Goal: Task Accomplishment & Management: Manage account settings

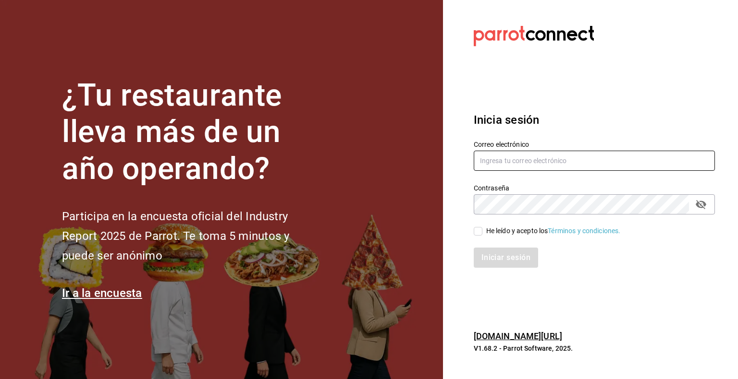
type input "[EMAIL_ADDRESS][DOMAIN_NAME]"
click at [475, 233] on input "He leído y acepto los Términos y condiciones." at bounding box center [478, 231] width 9 height 9
checkbox input "true"
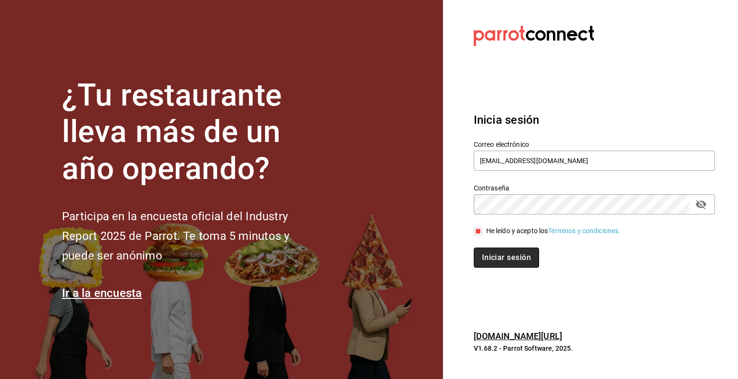
click at [500, 256] on button "Iniciar sesión" at bounding box center [506, 258] width 65 height 20
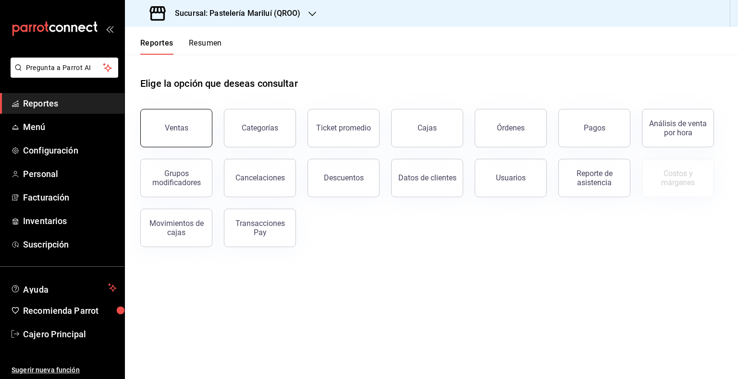
click at [174, 138] on button "Ventas" at bounding box center [176, 128] width 72 height 38
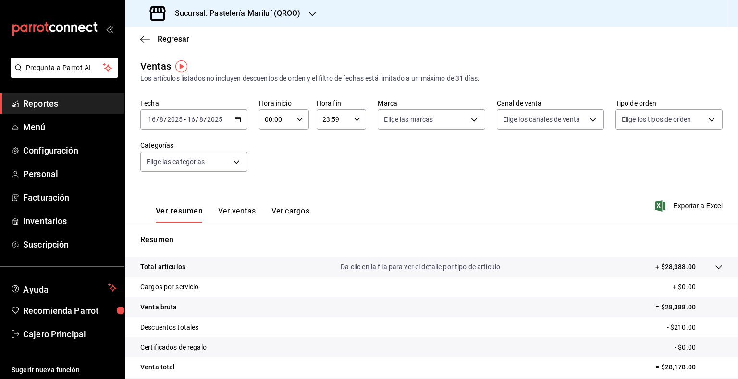
click at [240, 118] on icon "button" at bounding box center [237, 119] width 7 height 7
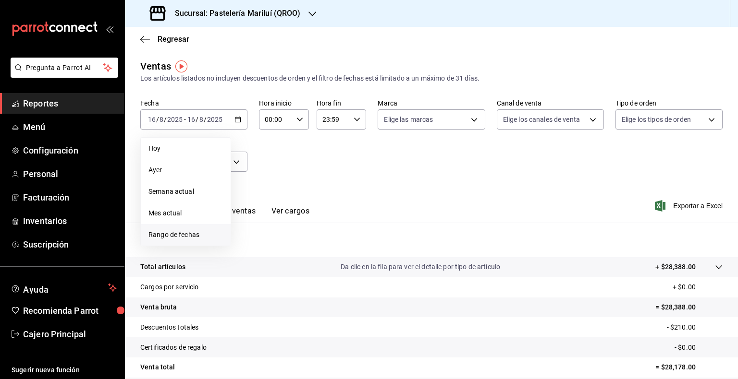
click at [175, 233] on span "Rango de fechas" at bounding box center [185, 235] width 74 height 10
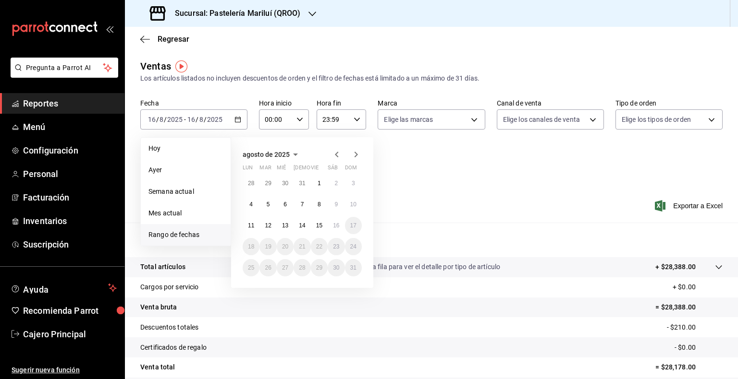
click at [337, 152] on icon "button" at bounding box center [337, 155] width 12 height 12
click at [269, 184] on abbr "1" at bounding box center [268, 183] width 3 height 7
click at [305, 266] on abbr "31" at bounding box center [302, 268] width 6 height 7
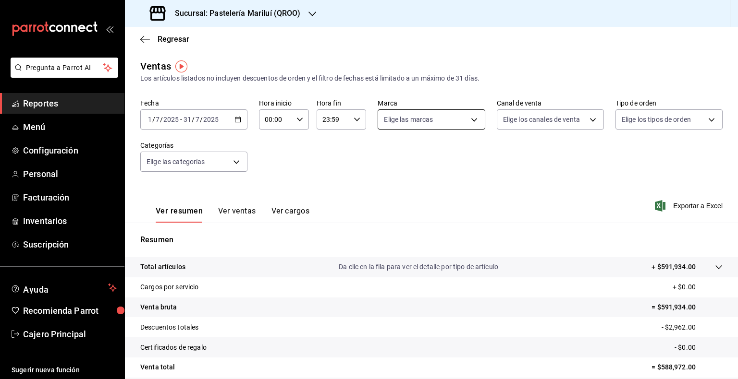
click at [476, 120] on body "Pregunta a Parrot AI Reportes Menú Configuración Personal Facturación Inventari…" at bounding box center [369, 189] width 738 height 379
click at [473, 120] on div at bounding box center [369, 189] width 738 height 379
click at [511, 113] on body "Pregunta a Parrot AI Reportes Menú Configuración Personal Facturación Inventari…" at bounding box center [369, 189] width 738 height 379
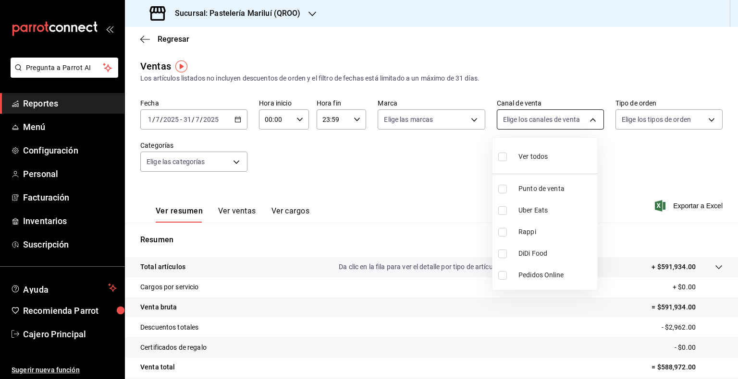
click at [511, 113] on div at bounding box center [369, 189] width 738 height 379
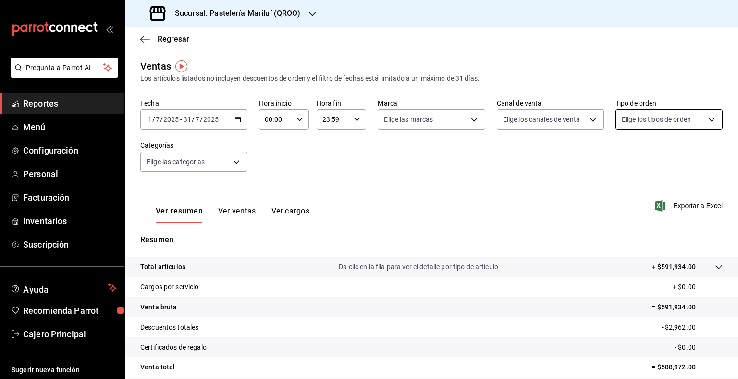
click at [636, 123] on body "Pregunta a Parrot AI Reportes Menú Configuración Personal Facturación Inventari…" at bounding box center [369, 189] width 738 height 379
click at [638, 120] on div at bounding box center [369, 189] width 738 height 379
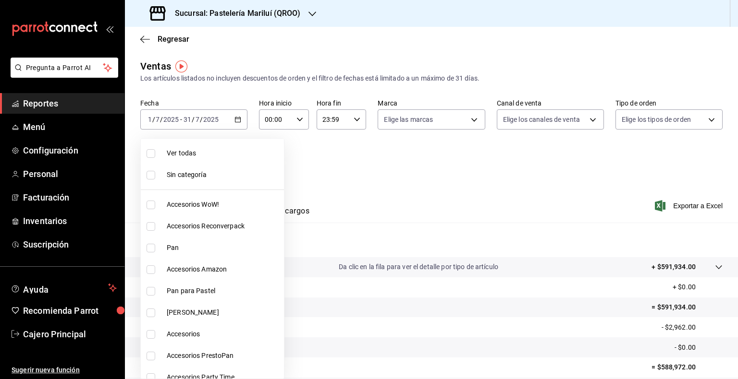
click at [204, 164] on body "Pregunta a Parrot AI Reportes Menú Configuración Personal Facturación Inventari…" at bounding box center [369, 189] width 738 height 379
click at [209, 165] on li "Sin categoría" at bounding box center [212, 175] width 143 height 22
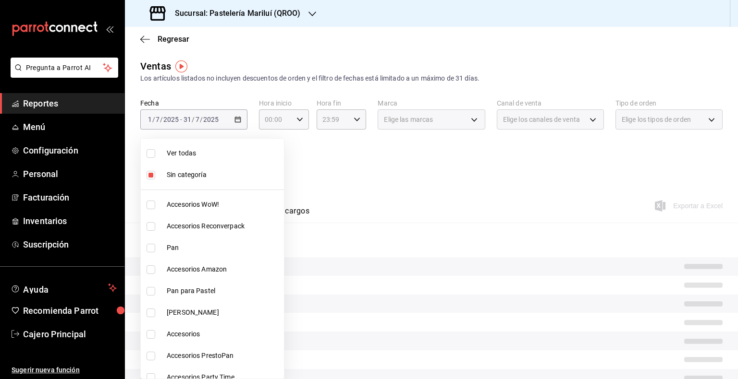
click at [165, 185] on li "Sin categoría" at bounding box center [212, 175] width 143 height 22
checkbox input "false"
click at [320, 163] on div at bounding box center [369, 189] width 738 height 379
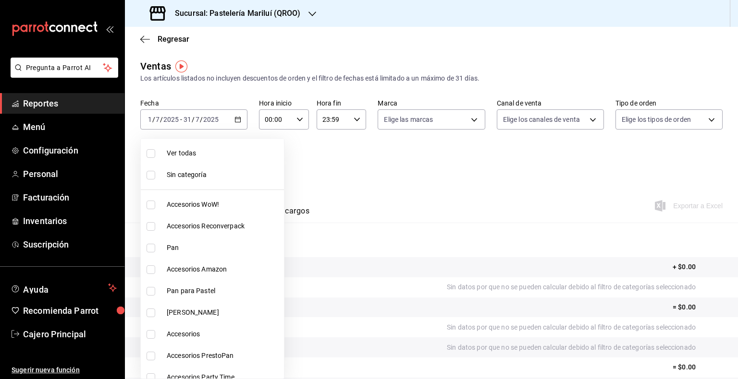
click at [236, 161] on body "Pregunta a Parrot AI Reportes Menú Configuración Personal Facturación Inventari…" at bounding box center [369, 189] width 738 height 379
click at [191, 153] on span "Ver todas" at bounding box center [223, 153] width 113 height 10
type input "703872a7-b439-498d-b1e1-19b8f66051e5,80edfc53-d40a-4232-8b2a-e319d3067c0f,a3239…"
checkbox input "true"
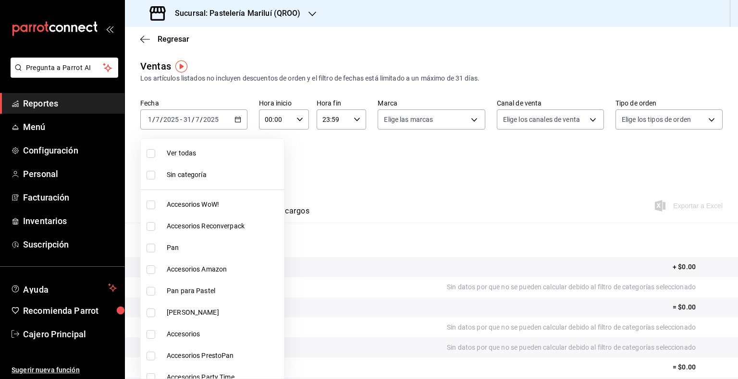
checkbox input "true"
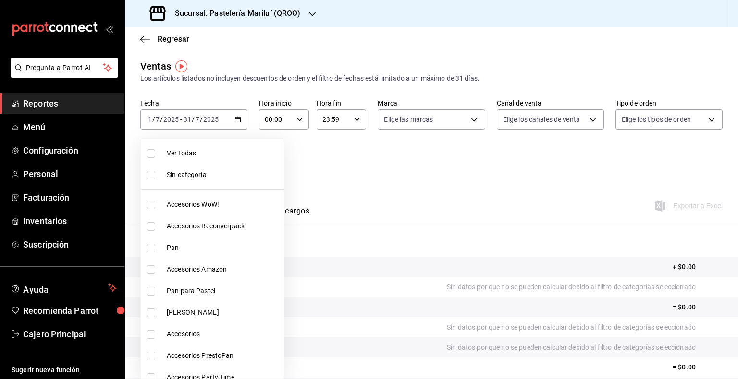
checkbox input "true"
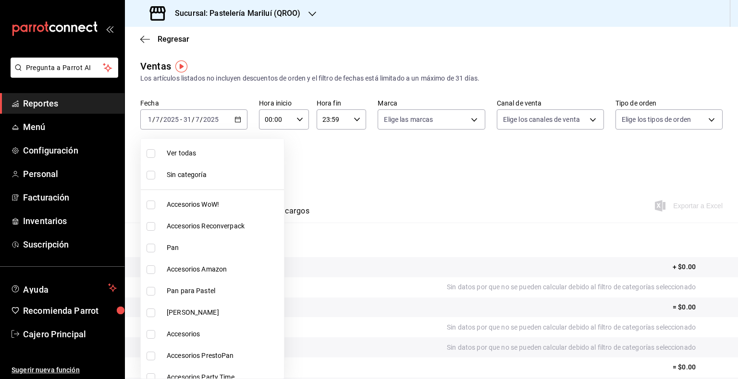
checkbox input "true"
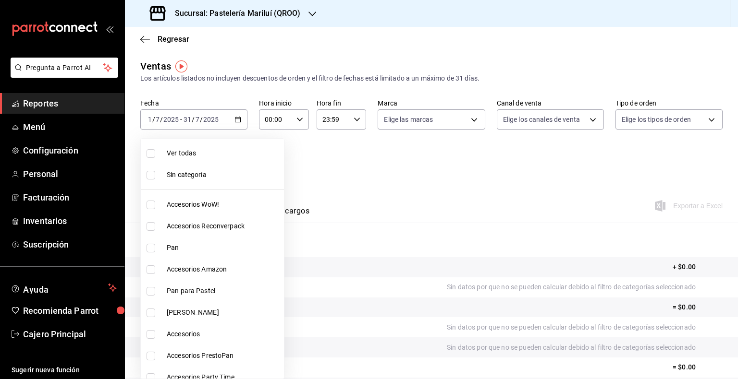
checkbox input "true"
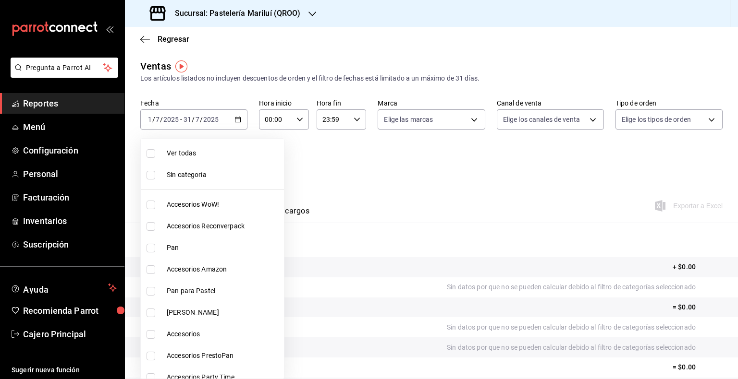
checkbox input "true"
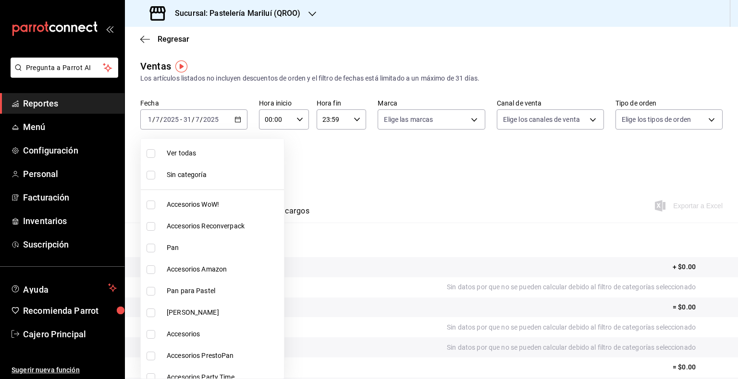
checkbox input "true"
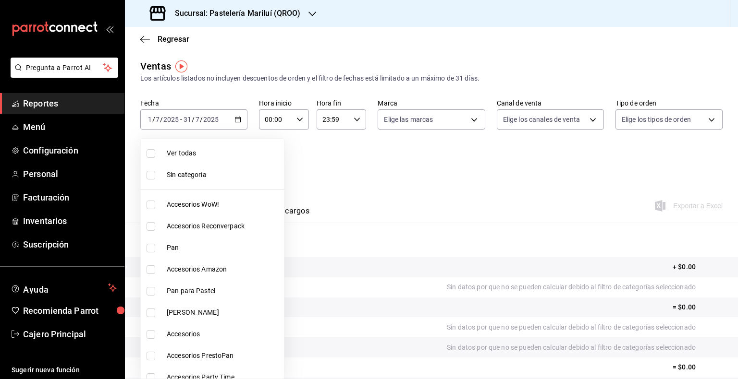
checkbox input "true"
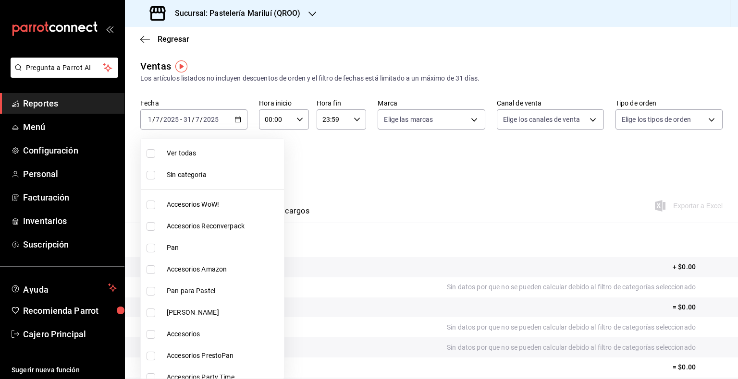
checkbox input "true"
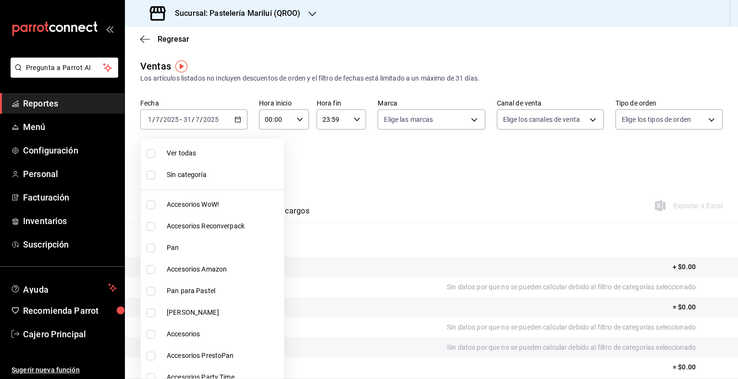
checkbox input "true"
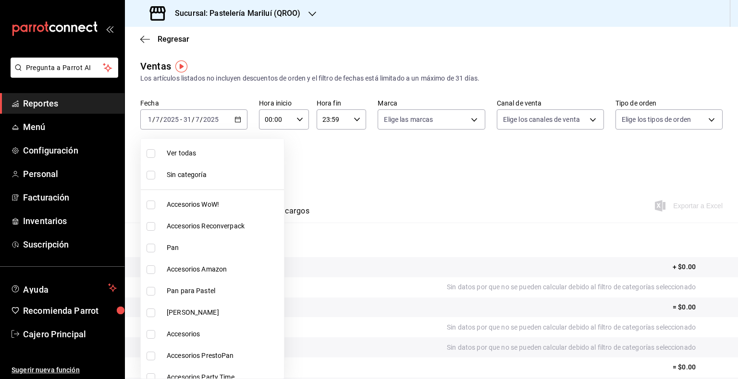
checkbox input "true"
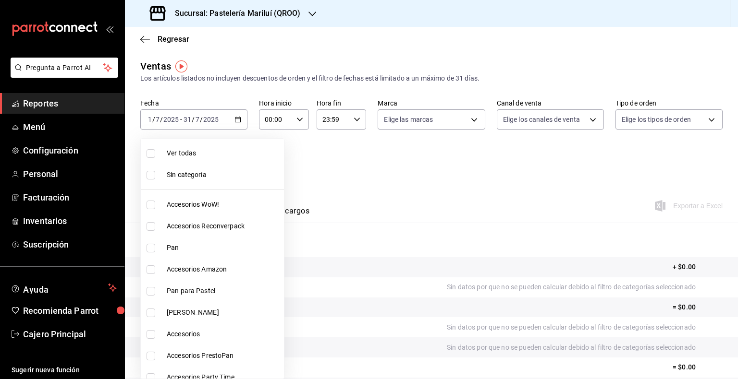
checkbox input "true"
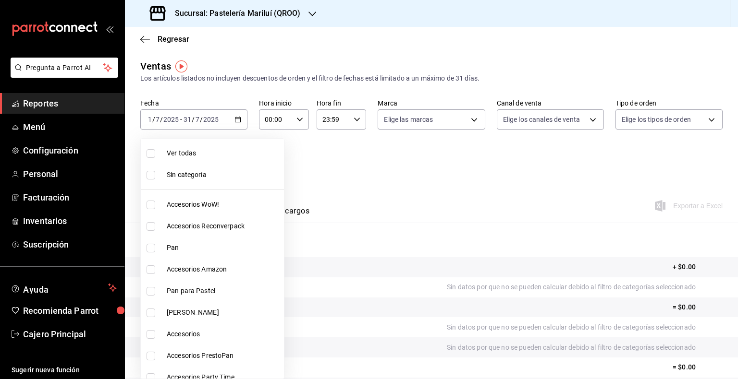
checkbox input "true"
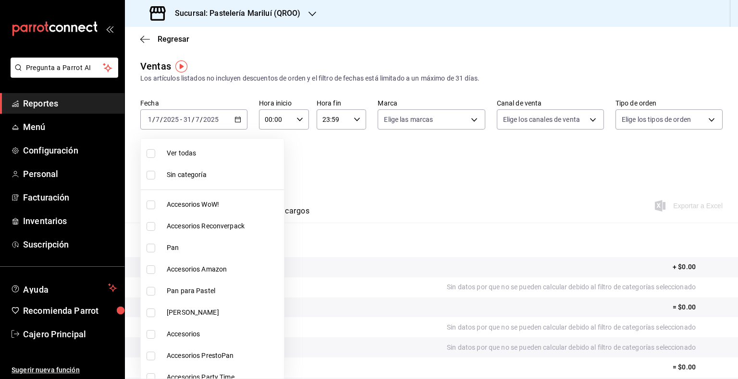
checkbox input "true"
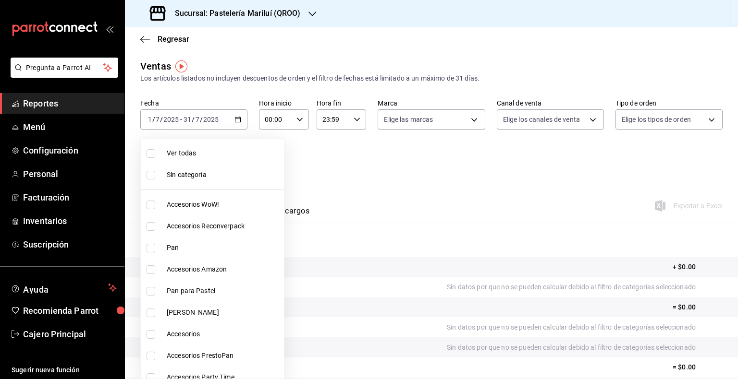
checkbox input "true"
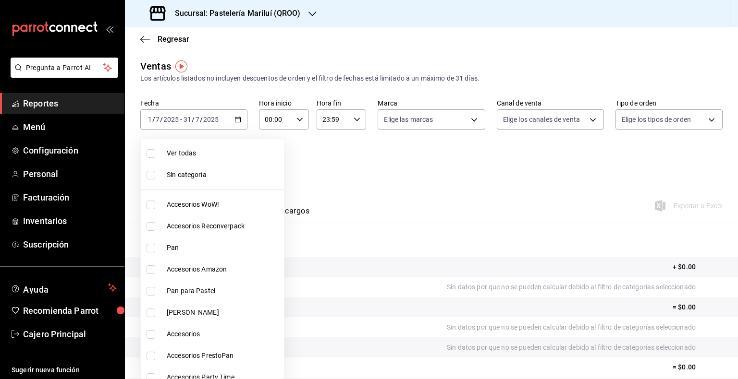
checkbox input "true"
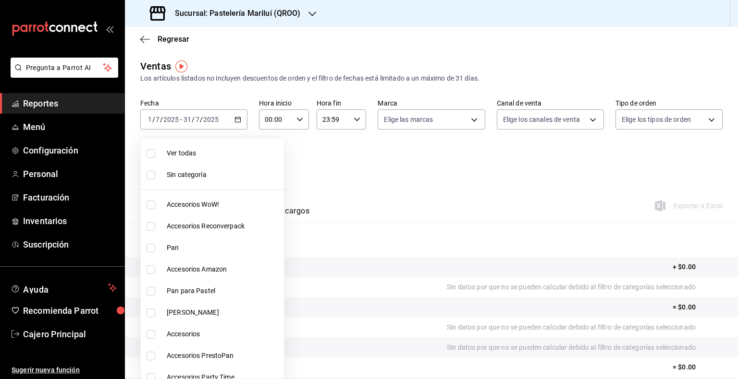
checkbox input "true"
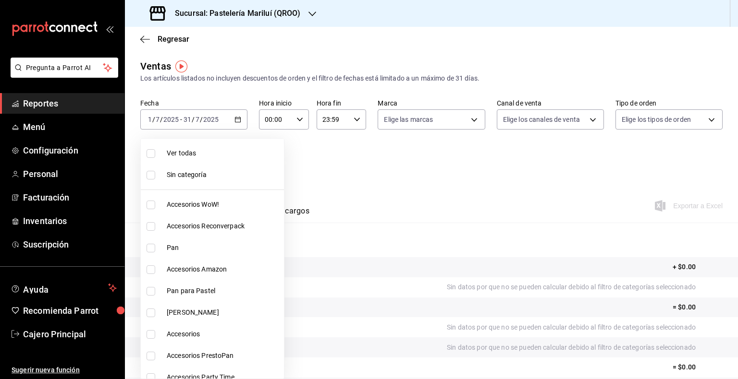
checkbox input "true"
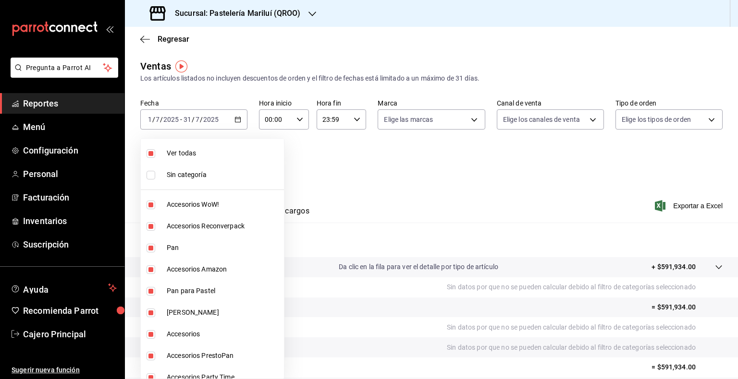
click at [543, 157] on div at bounding box center [369, 189] width 738 height 379
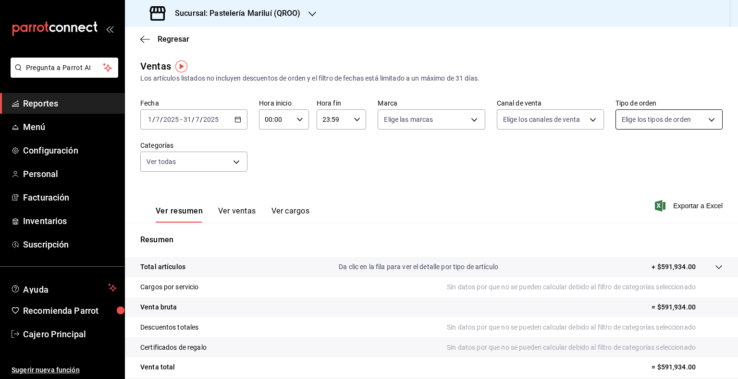
click at [624, 113] on body "Pregunta a Parrot AI Reportes Menú Configuración Personal Facturación Inventari…" at bounding box center [369, 189] width 738 height 379
click at [623, 163] on label at bounding box center [622, 157] width 12 height 14
click at [623, 161] on input "checkbox" at bounding box center [620, 157] width 9 height 9
checkbox input "false"
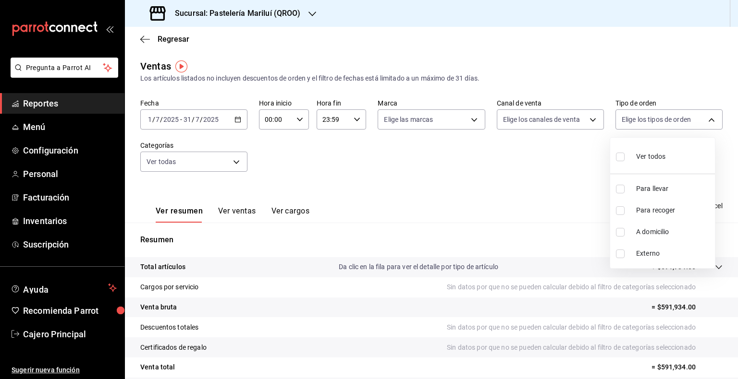
checkbox input "false"
click at [532, 191] on div at bounding box center [369, 189] width 738 height 379
click at [648, 118] on body "Pregunta a Parrot AI Reportes Menú Configuración Personal Facturación Inventari…" at bounding box center [369, 189] width 738 height 379
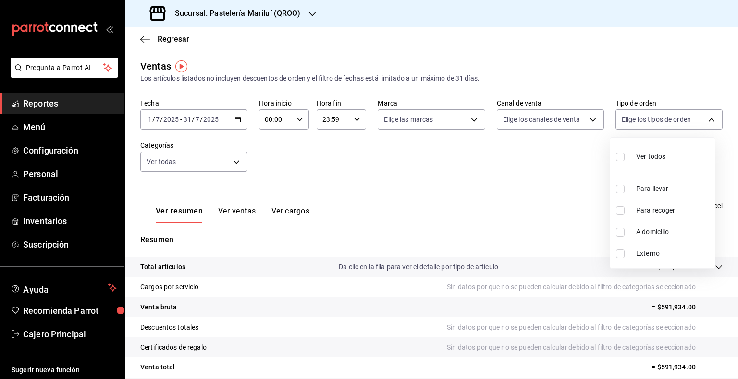
click at [619, 158] on input "checkbox" at bounding box center [620, 157] width 9 height 9
checkbox input "true"
type input "33a7fa4c-dbf2-4c44-9403-8d707801f081,ebc6a0c9-926f-4fa2-8948-f6d6ed83b84c,0f561…"
checkbox input "true"
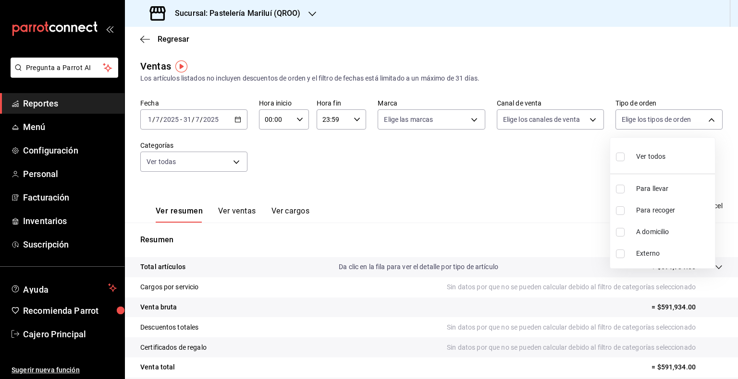
checkbox input "true"
click at [457, 187] on div at bounding box center [369, 189] width 738 height 379
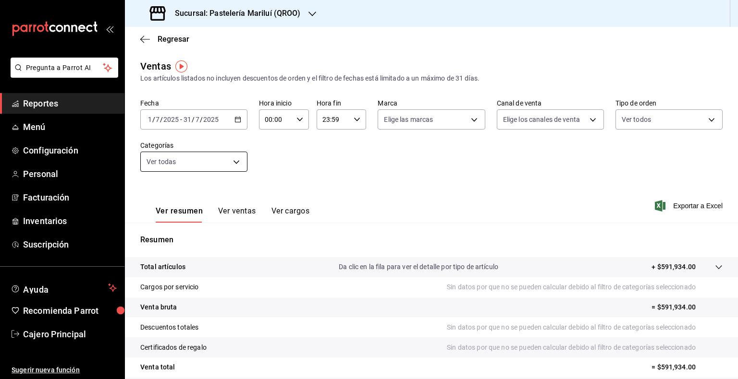
click at [237, 160] on body "Pregunta a Parrot AI Reportes Menú Configuración Personal Facturación Inventari…" at bounding box center [369, 189] width 738 height 379
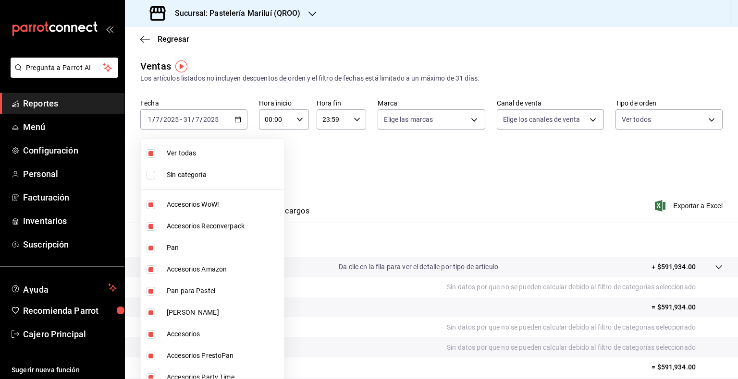
click at [415, 158] on div at bounding box center [369, 189] width 738 height 379
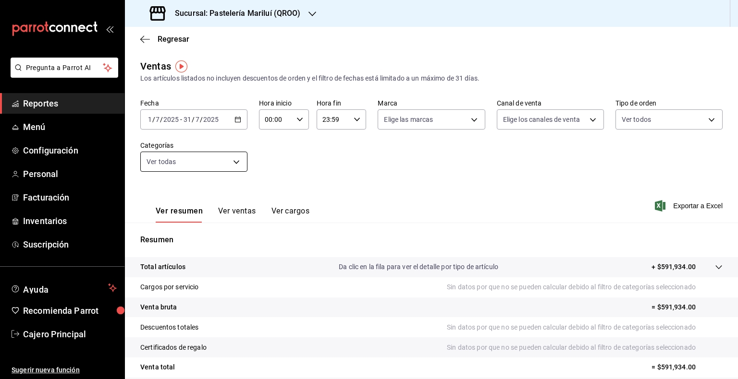
click at [235, 158] on body "Pregunta a Parrot AI Reportes Menú Configuración Personal Facturación Inventari…" at bounding box center [369, 189] width 738 height 379
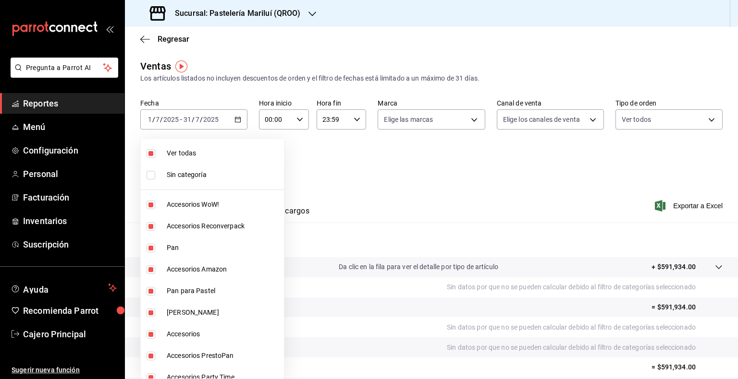
click at [150, 175] on input "checkbox" at bounding box center [151, 175] width 9 height 9
checkbox input "true"
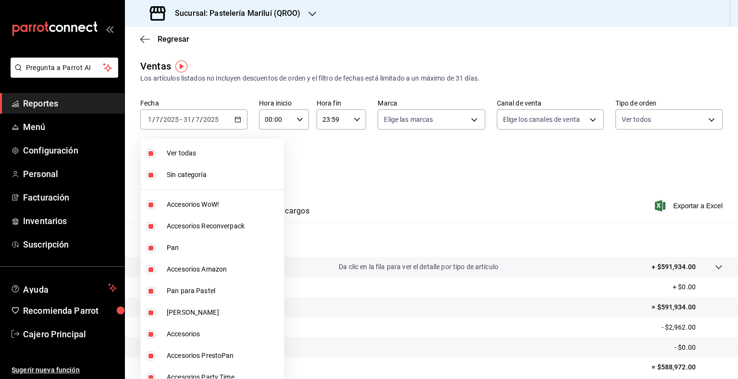
click at [366, 151] on div at bounding box center [369, 189] width 738 height 379
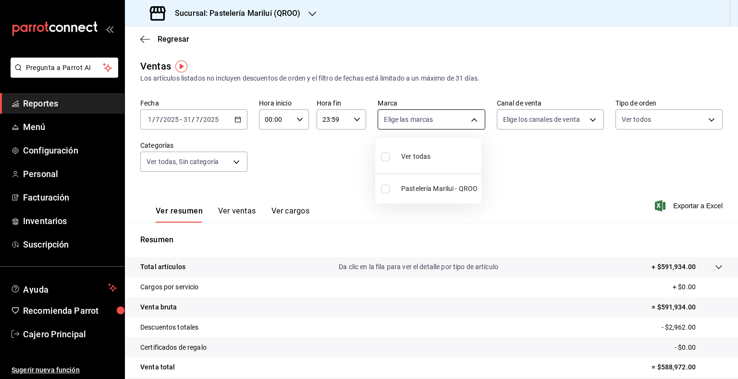
click at [465, 120] on body "Pregunta a Parrot AI Reportes Menú Configuración Personal Facturación Inventari…" at bounding box center [369, 189] width 738 height 379
click at [412, 147] on div "Ver todas" at bounding box center [405, 156] width 49 height 21
type input "d1899554-f730-4f51-8c80-c6342bb5bc4c"
checkbox input "true"
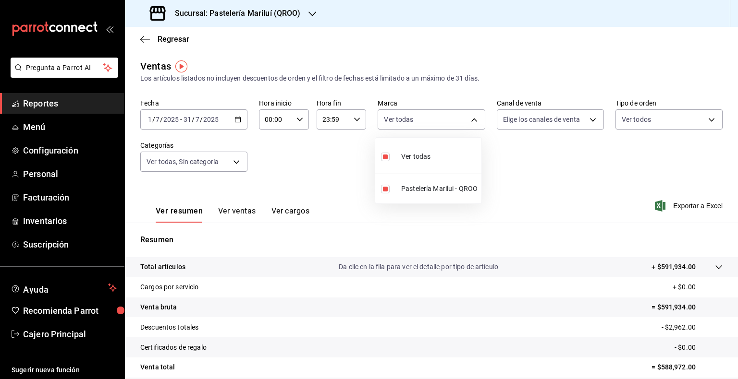
click at [500, 151] on div at bounding box center [369, 189] width 738 height 379
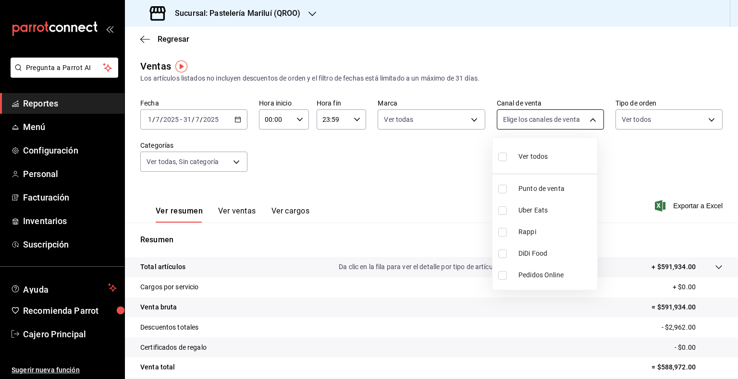
click at [538, 123] on body "Pregunta a Parrot AI Reportes Menú Configuración Personal Facturación Inventari…" at bounding box center [369, 189] width 738 height 379
click at [528, 147] on div "Ver todos" at bounding box center [522, 156] width 49 height 21
type input "PARROT,UBER_EATS,RAPPI,DIDI_FOOD,ONLINE"
checkbox input "true"
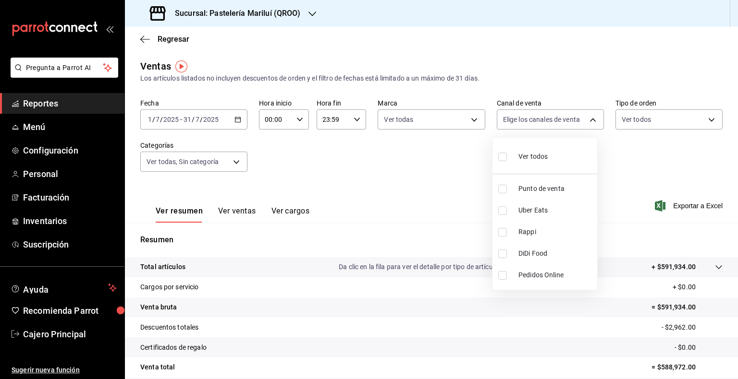
checkbox input "true"
click at [403, 160] on div at bounding box center [369, 189] width 738 height 379
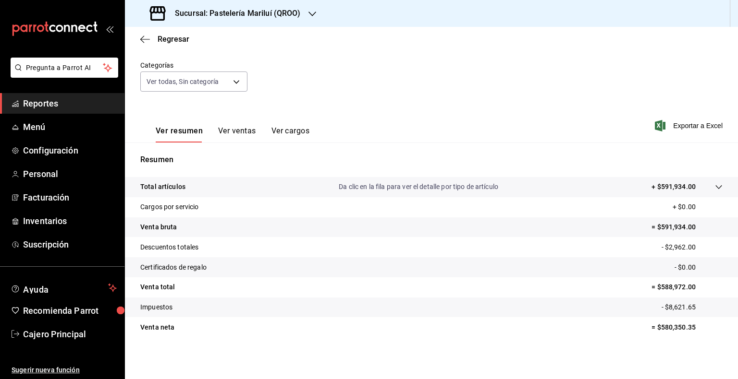
scroll to position [81, 0]
click at [208, 363] on div "Ventas Los artículos listados no incluyen descuentos de orden y el filtro de fe…" at bounding box center [431, 171] width 613 height 386
click at [30, 289] on span "Ayuda" at bounding box center [63, 288] width 81 height 12
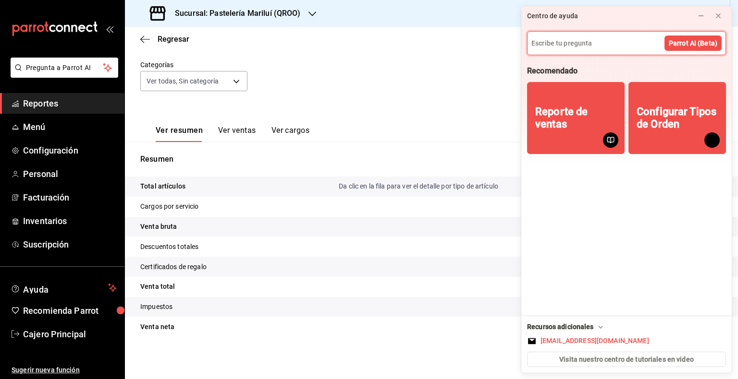
click at [599, 324] on icon at bounding box center [601, 328] width 8 height 8
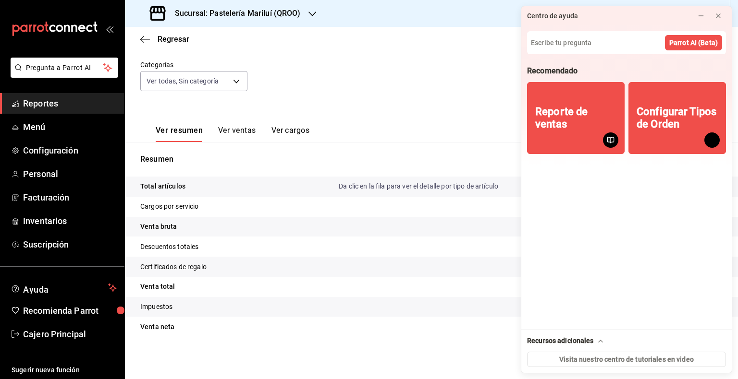
click at [601, 341] on icon at bounding box center [601, 342] width 8 height 8
click at [39, 291] on span "Ayuda" at bounding box center [63, 288] width 81 height 12
click at [721, 10] on button at bounding box center [717, 15] width 15 height 15
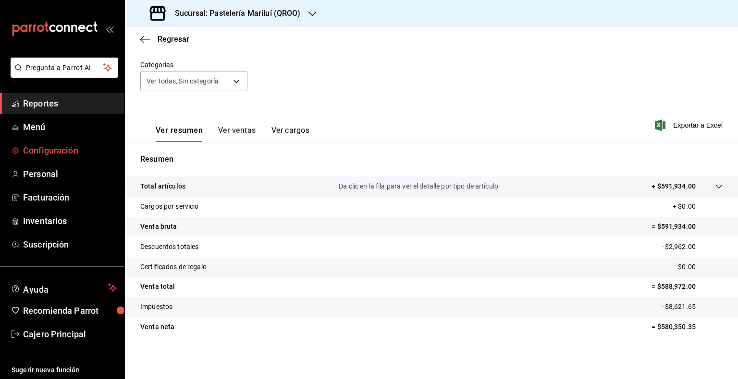
click at [54, 147] on span "Configuración" at bounding box center [70, 150] width 94 height 13
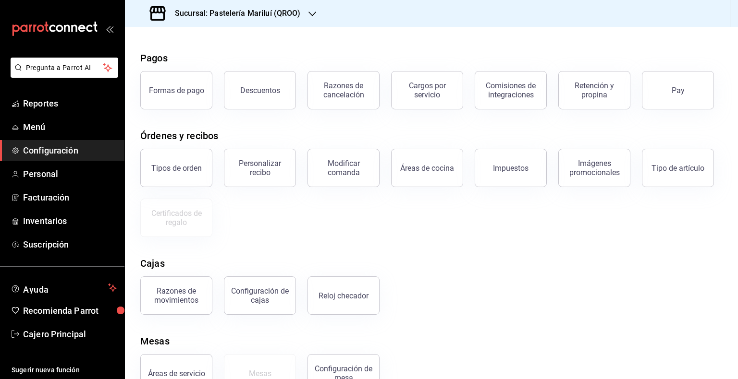
scroll to position [58, 0]
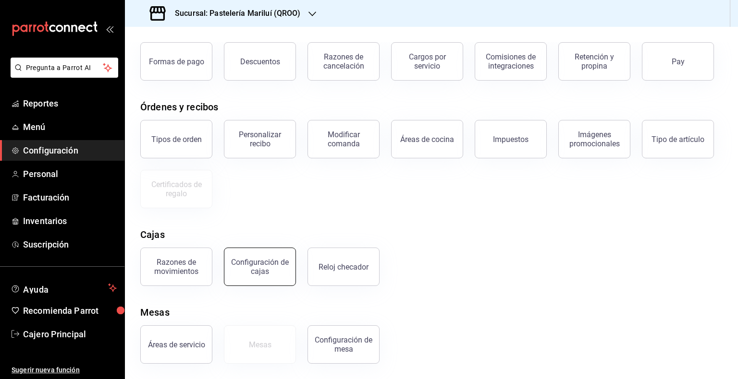
click at [252, 268] on div "Configuración de cajas" at bounding box center [260, 267] width 60 height 18
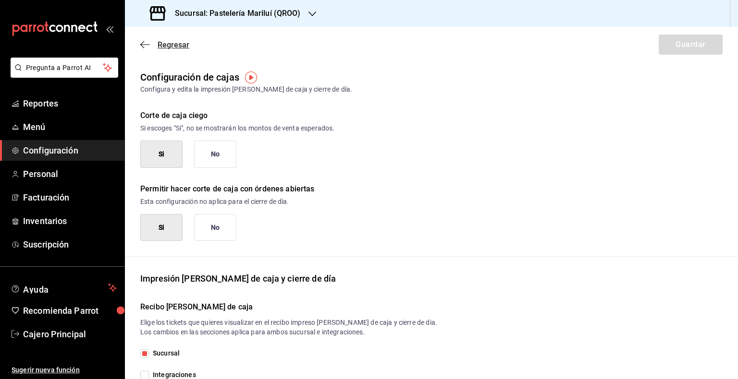
click at [143, 45] on icon "button" at bounding box center [145, 44] width 10 height 9
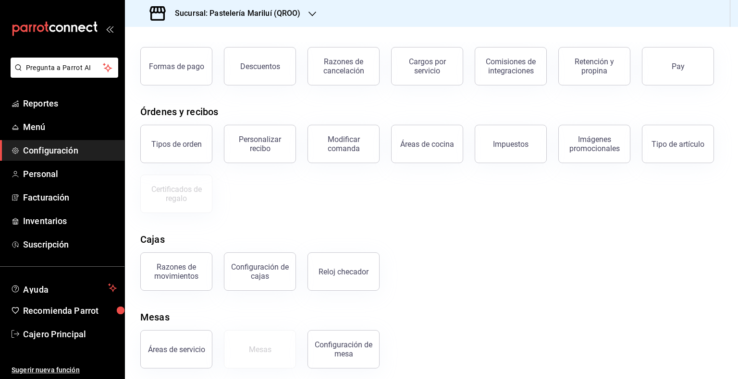
scroll to position [58, 0]
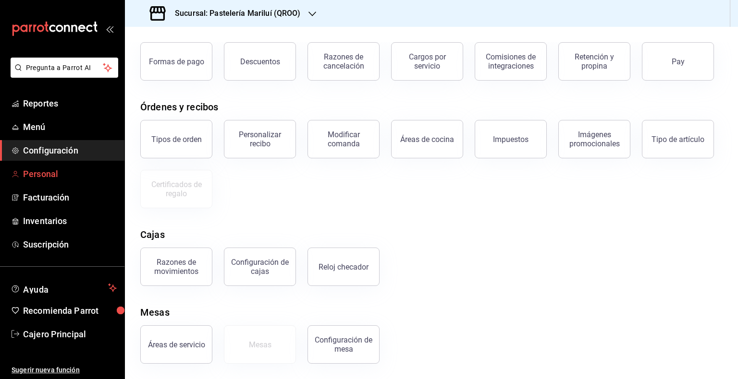
click at [57, 166] on link "Personal" at bounding box center [62, 174] width 124 height 21
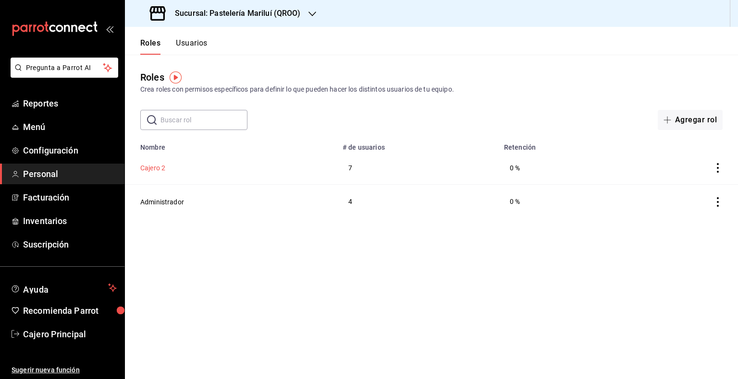
click at [147, 167] on button "Cajero 2" at bounding box center [152, 168] width 25 height 10
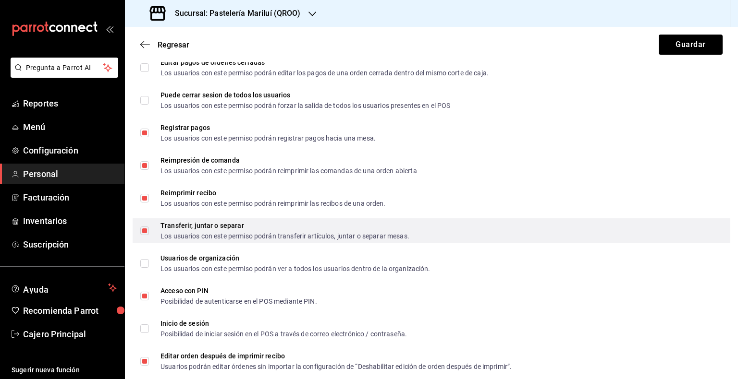
scroll to position [1699, 0]
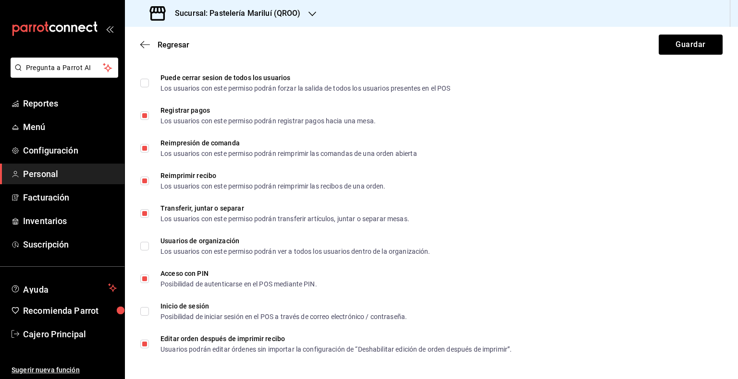
click at [139, 43] on div "Regresar Guardar" at bounding box center [431, 45] width 613 height 36
click at [143, 43] on icon "button" at bounding box center [145, 44] width 10 height 9
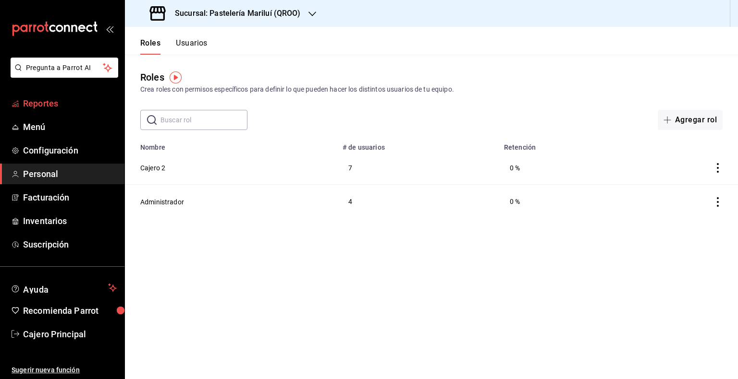
click at [34, 101] on span "Reportes" at bounding box center [70, 103] width 94 height 13
